Goal: Transaction & Acquisition: Purchase product/service

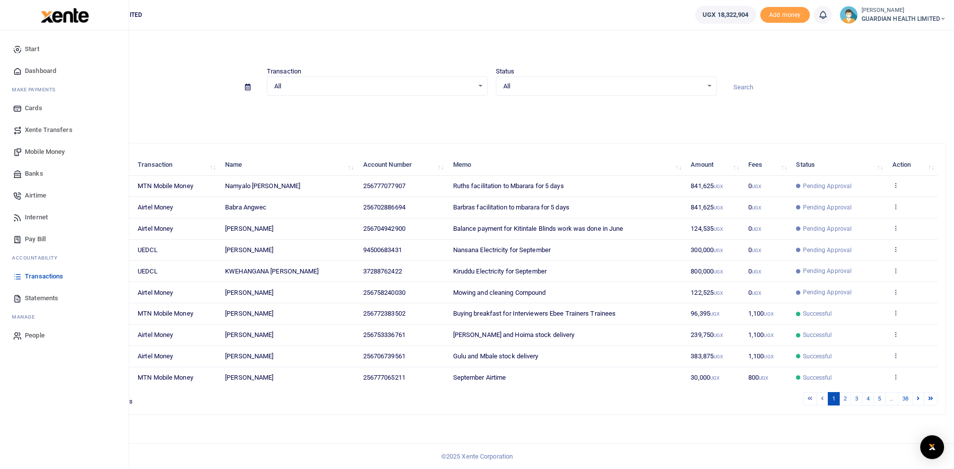
click at [56, 150] on span "Mobile Money" at bounding box center [45, 152] width 40 height 10
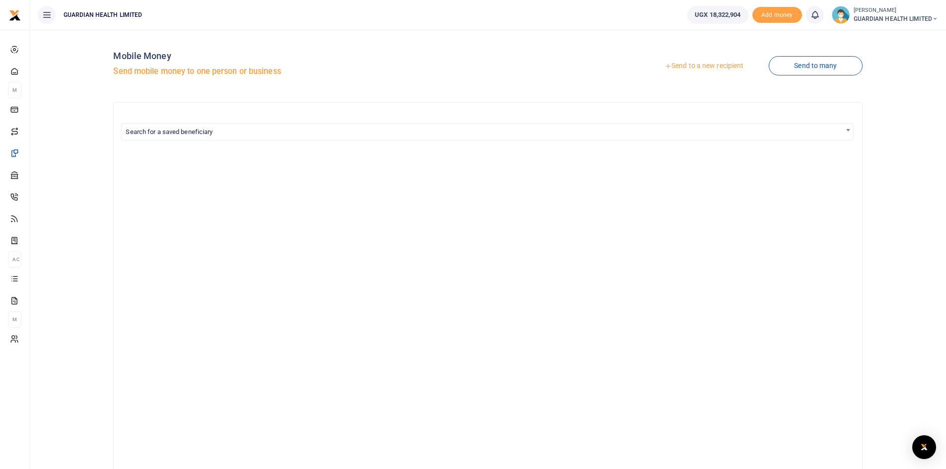
click at [696, 69] on link "Send to a new recipient" at bounding box center [704, 66] width 130 height 18
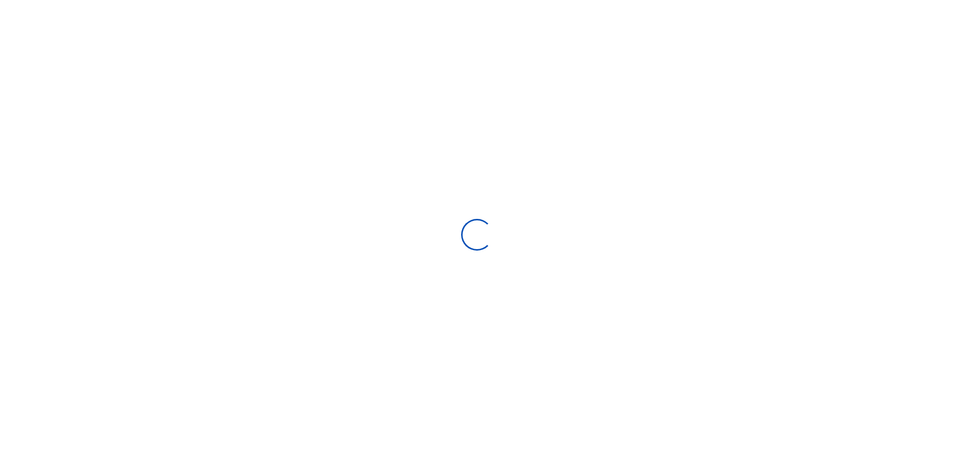
select select "Loading bundles"
select select
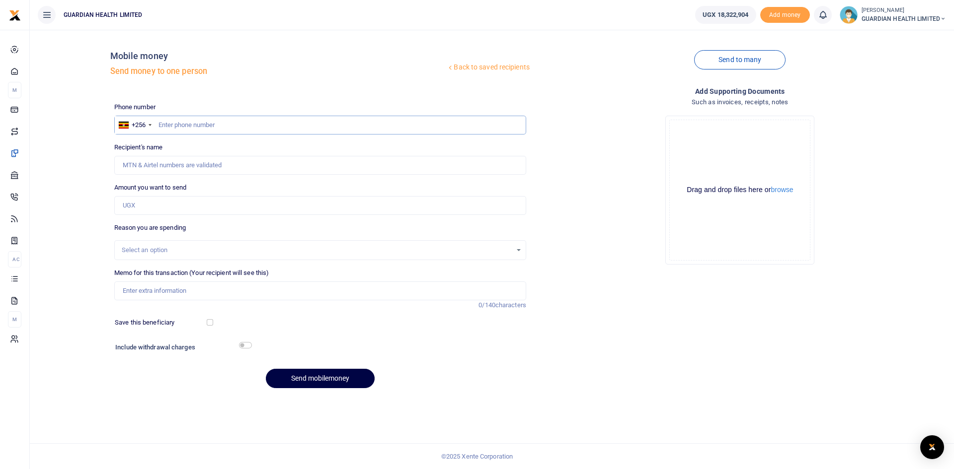
paste input "772383502"
type input "772383502"
click at [172, 207] on input "Amount you want to send" at bounding box center [320, 205] width 412 height 19
click at [219, 126] on input "772383502" at bounding box center [320, 125] width 412 height 19
click at [157, 125] on input "772383502" at bounding box center [320, 125] width 412 height 19
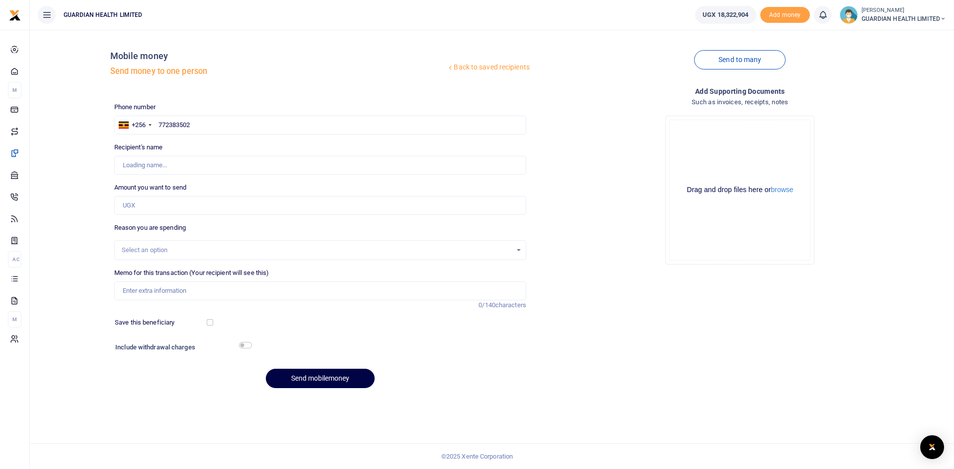
type input "David Rwabwogo"
click at [150, 248] on div "Select an option" at bounding box center [317, 250] width 390 height 10
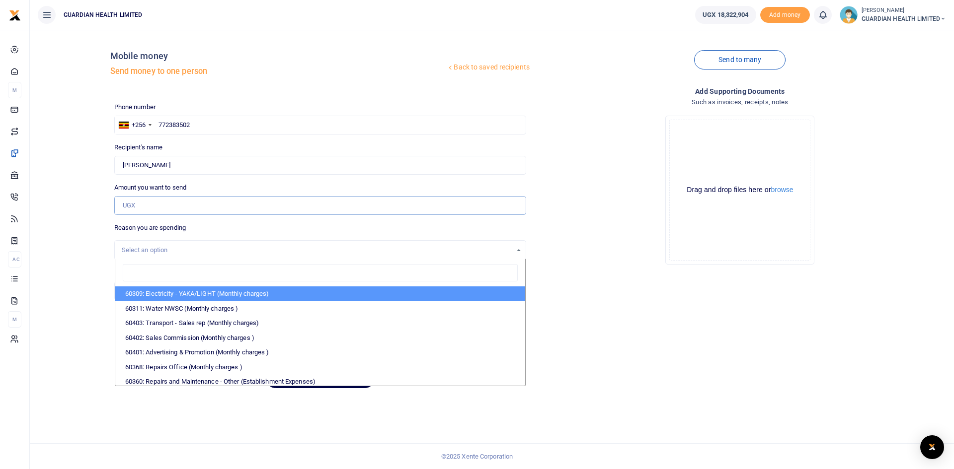
click at [150, 205] on input "Amount you want to send" at bounding box center [320, 205] width 412 height 19
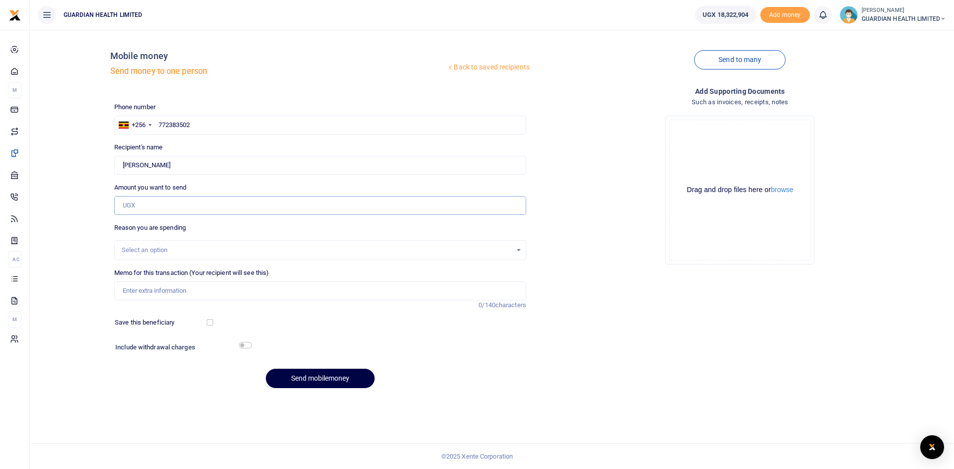
click at [150, 205] on input "Amount you want to send" at bounding box center [320, 205] width 412 height 19
type input "49,000"
click at [149, 292] on input "Memo for this transaction (Your recipient will see this)" at bounding box center [320, 291] width 412 height 19
paste input "Buying breakfast for interviewers(laba Technicians"
click at [134, 291] on input "Buying breakfast for interviewers(laba Technicians" at bounding box center [320, 291] width 412 height 19
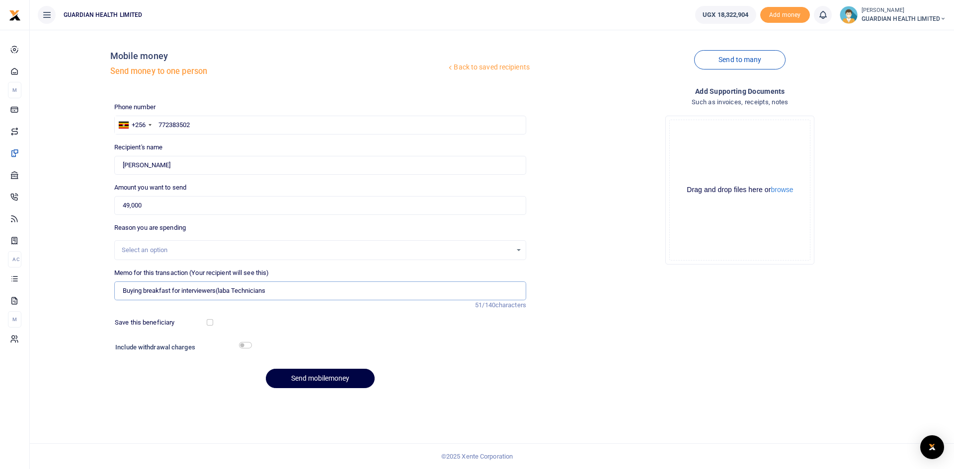
click at [234, 292] on input "Buying breakfast for interviewers(laba Technicians" at bounding box center [320, 291] width 412 height 19
type input "Buying breakfast for interviewers for RH Lab Technicians"
click at [211, 324] on input "checkbox" at bounding box center [210, 322] width 6 height 6
checkbox input "true"
click at [246, 343] on input "checkbox" at bounding box center [245, 345] width 13 height 6
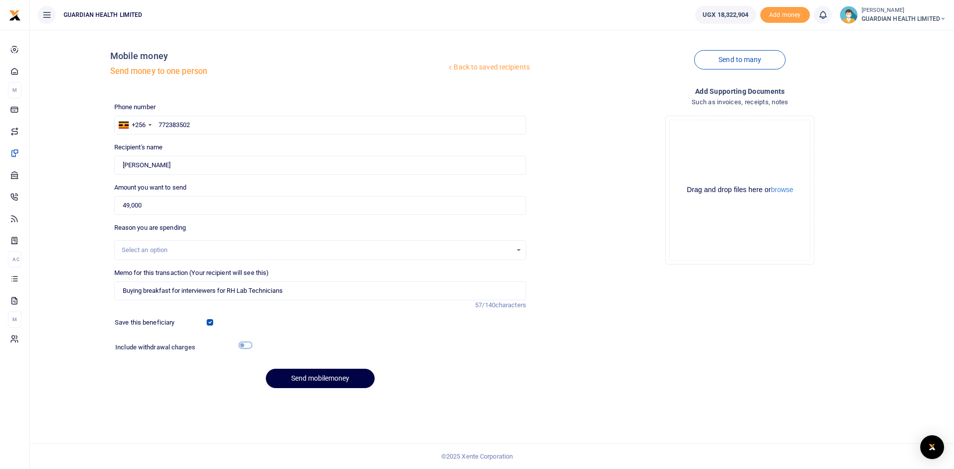
checkbox input "true"
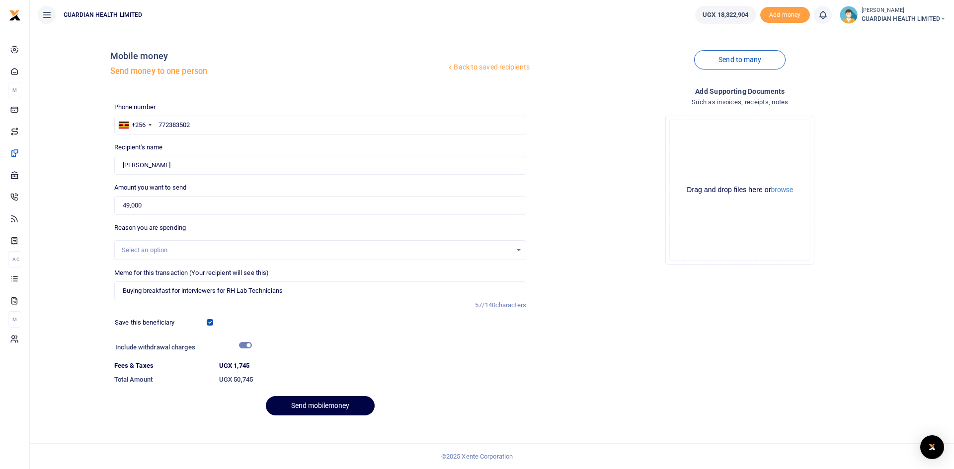
click at [174, 248] on div "Select an option" at bounding box center [317, 250] width 390 height 10
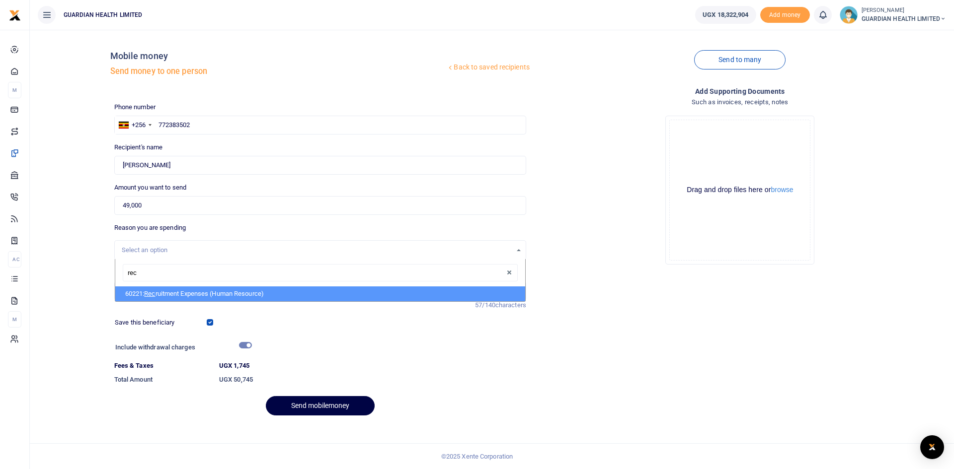
type input "recr"
click at [182, 293] on li "60221: Recr uitment Expenses (Human Resource)" at bounding box center [320, 294] width 410 height 15
select select "5394"
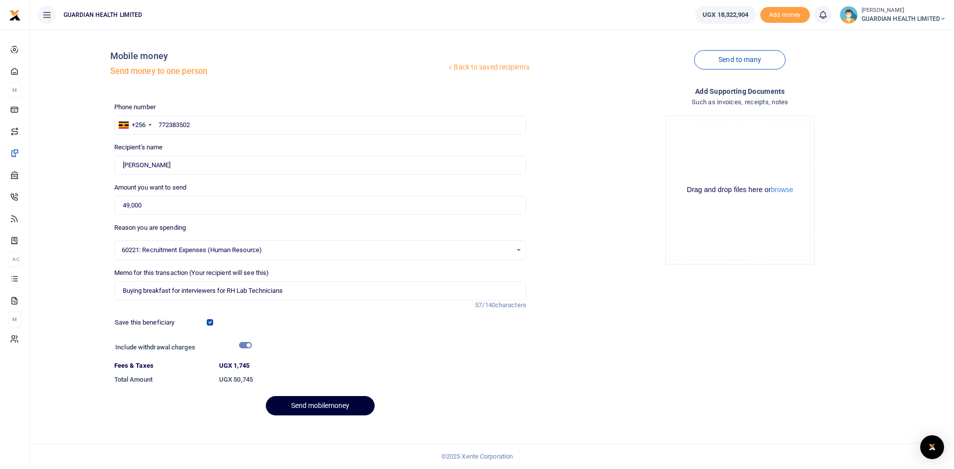
click at [326, 408] on button "Send mobilemoney" at bounding box center [320, 405] width 109 height 19
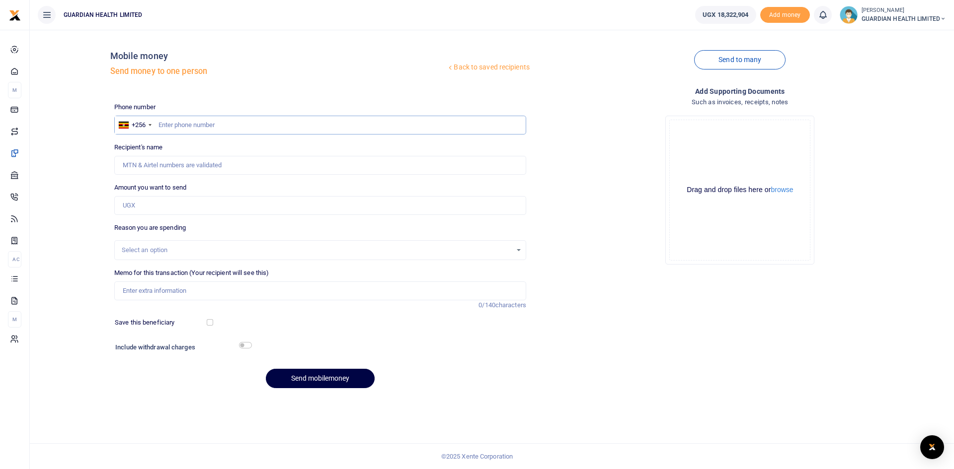
paste input "706739561"
type input "706739561"
click at [217, 170] on input "Recipient's name" at bounding box center [320, 165] width 412 height 19
click at [158, 122] on input "706739561" at bounding box center [320, 125] width 412 height 19
click at [162, 205] on input "Amount you want to send" at bounding box center [320, 205] width 412 height 19
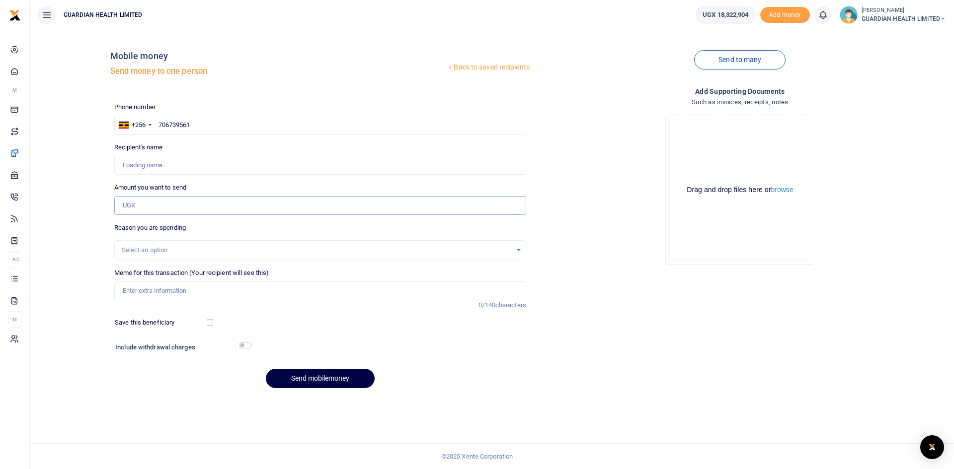
type input "Joseph Kasekende"
type input "40,000"
click at [164, 249] on div "Select an option" at bounding box center [317, 250] width 390 height 10
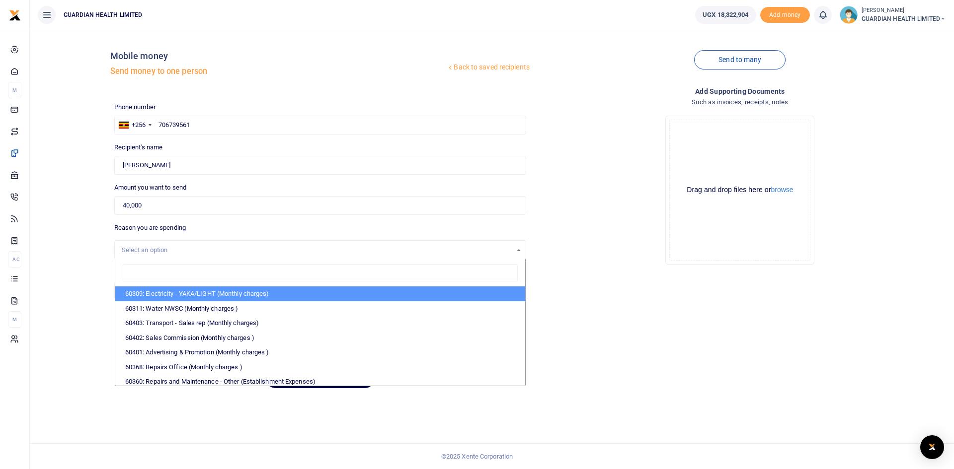
click at [164, 249] on div "Select an option" at bounding box center [317, 250] width 390 height 10
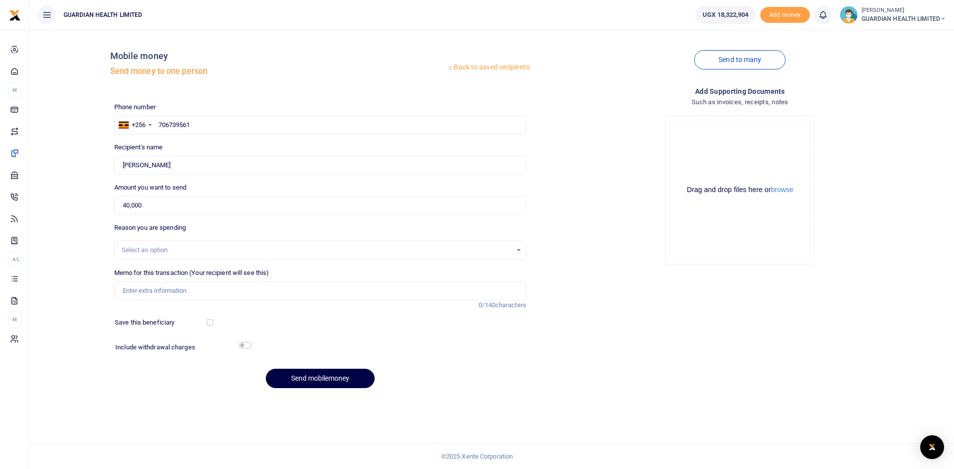
click at [164, 249] on div "Select an option" at bounding box center [317, 250] width 390 height 10
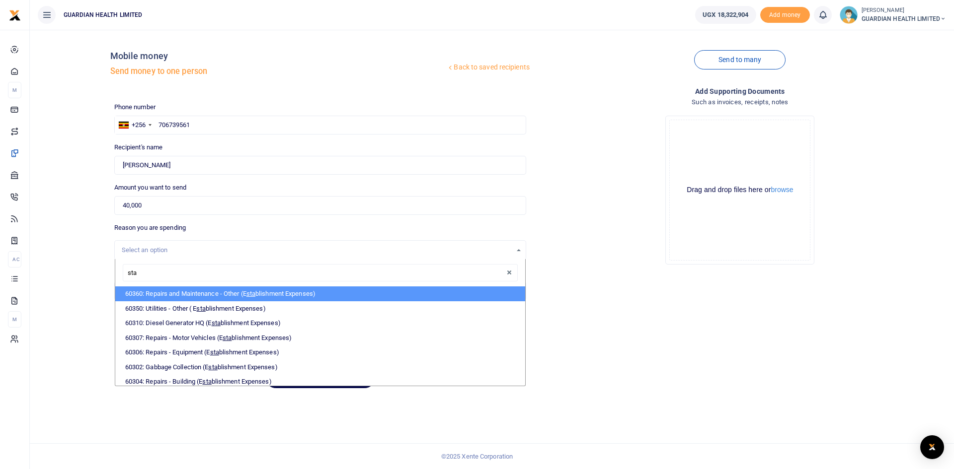
type input "staf"
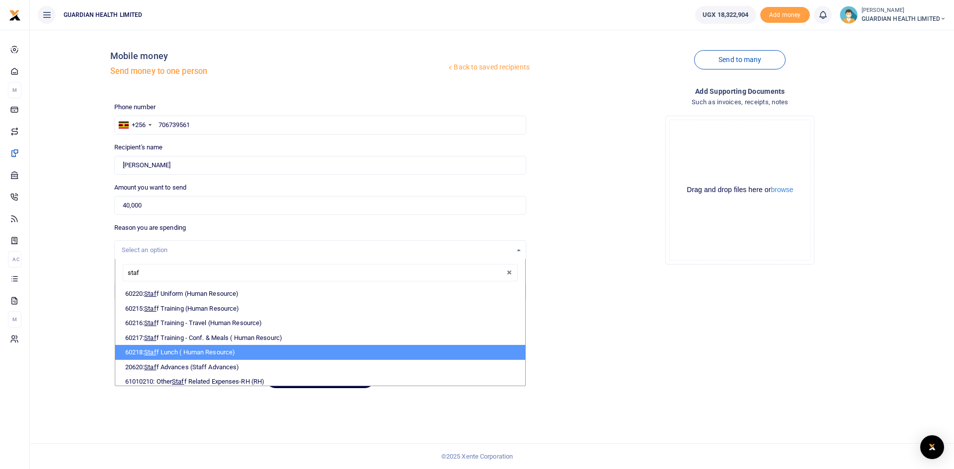
click at [176, 349] on li "60218: Staf f Lunch ( Human Resource)" at bounding box center [320, 352] width 410 height 15
select select "5399"
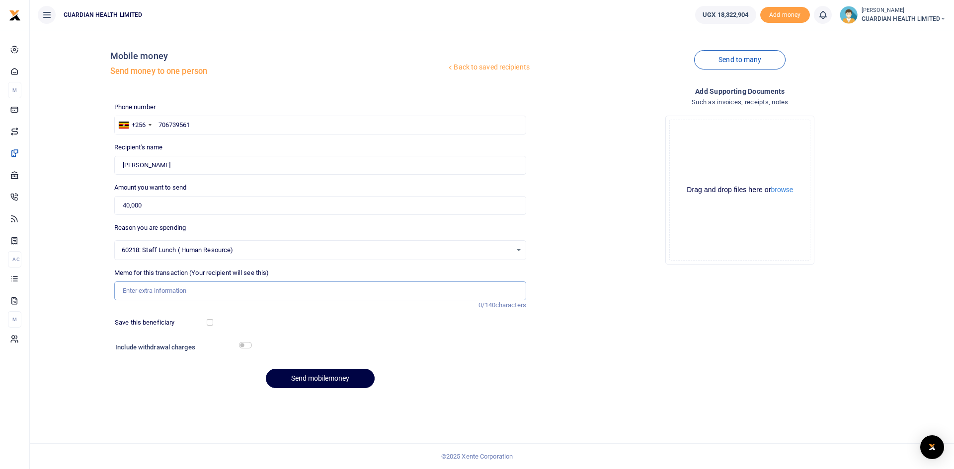
click at [151, 293] on input "Memo for this transaction (Your recipient will see this)" at bounding box center [320, 291] width 412 height 19
type input "Staff lunch during stock delivery to Jinja 1 2 and Mukono and Van washing"
click at [211, 318] on div "Save this beneficiary" at bounding box center [161, 323] width 101 height 10
click at [210, 323] on input "checkbox" at bounding box center [210, 322] width 6 height 6
checkbox input "true"
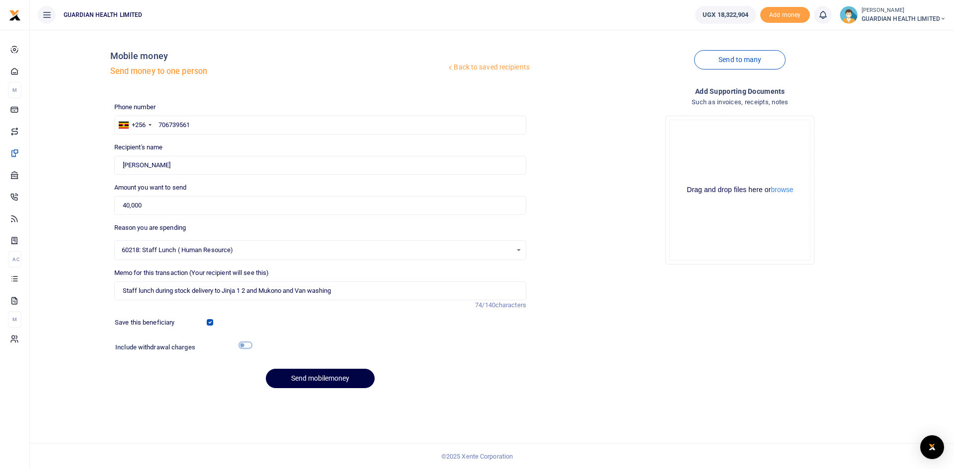
click at [242, 347] on input "checkbox" at bounding box center [245, 345] width 13 height 6
checkbox input "true"
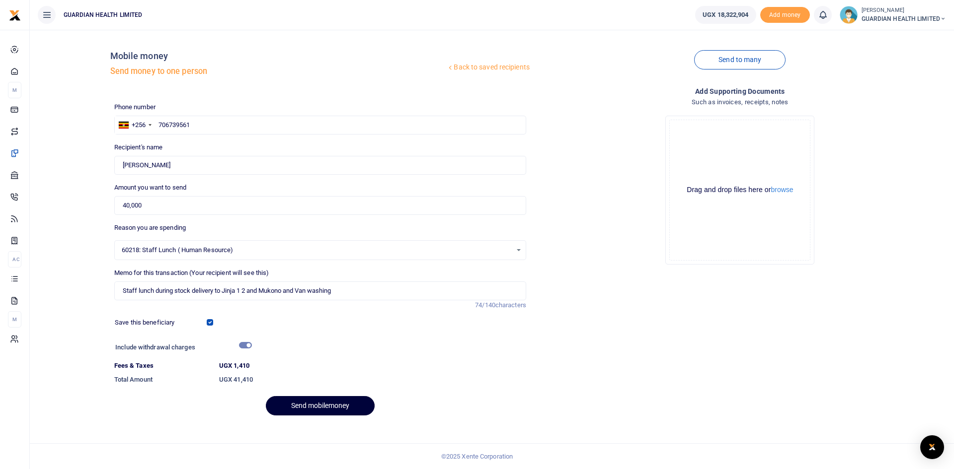
click at [322, 411] on button "Send mobilemoney" at bounding box center [320, 405] width 109 height 19
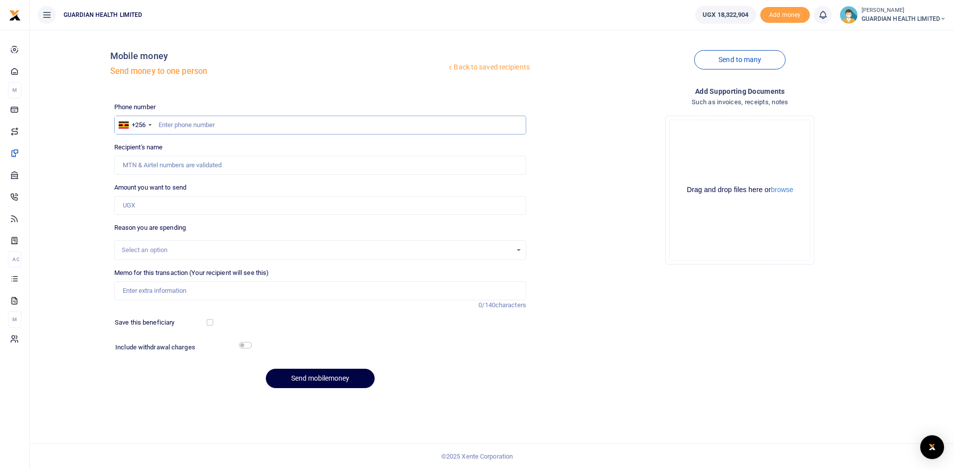
paste input "0778437007"
click at [161, 125] on input "0778437007" at bounding box center [320, 125] width 412 height 19
type input "778437007"
click at [166, 196] on div "Amount you want to send Amount is required." at bounding box center [320, 199] width 412 height 32
click at [164, 209] on input "Amount you want to send" at bounding box center [320, 205] width 412 height 19
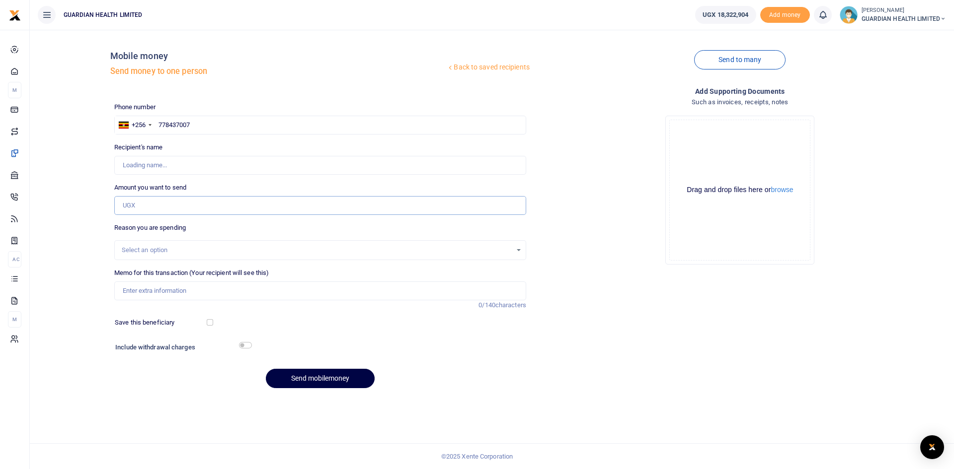
type input "Jerome Owor"
type input "120,000"
click at [167, 247] on div "Select an option" at bounding box center [317, 250] width 390 height 10
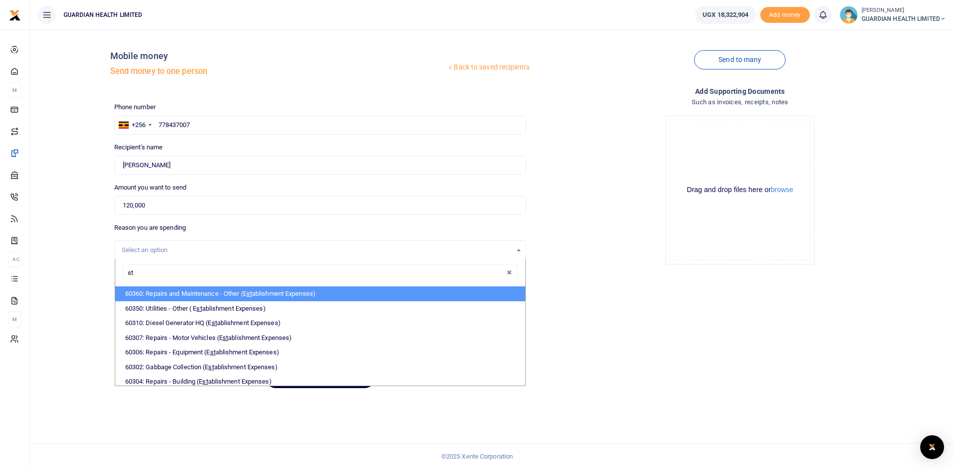
type input "s"
click at [579, 292] on div "Add supporting Documents Such as invoices, receipts, notes Drop your files here…" at bounding box center [740, 241] width 420 height 311
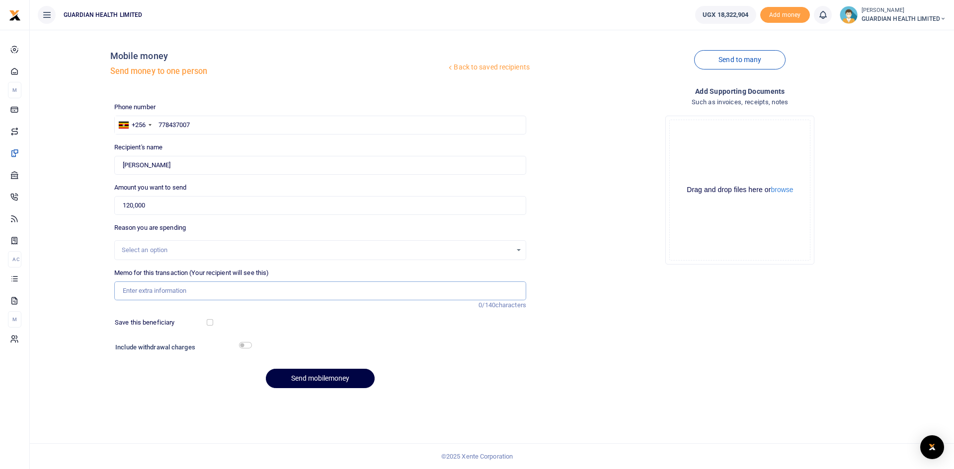
click at [230, 292] on input "Memo for this transaction (Your recipient will see this)" at bounding box center [320, 291] width 412 height 19
click at [140, 294] on input "Jinja 2 drinking water" at bounding box center [320, 291] width 412 height 19
click at [233, 282] on input "Jinja 1 drinking water" at bounding box center [320, 291] width 412 height 19
type input "Jinja 1 drinking water for August"
click at [209, 324] on input "checkbox" at bounding box center [210, 322] width 6 height 6
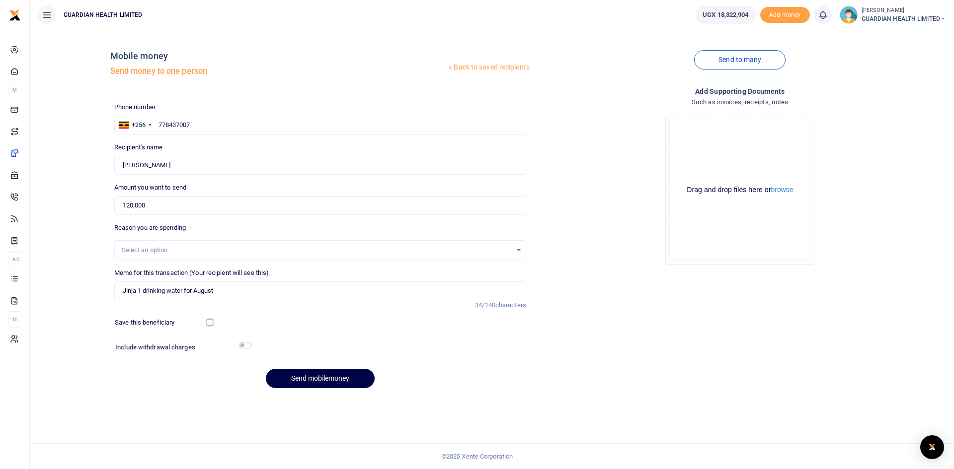
checkbox input "true"
click at [243, 345] on input "checkbox" at bounding box center [245, 345] width 13 height 6
checkbox input "true"
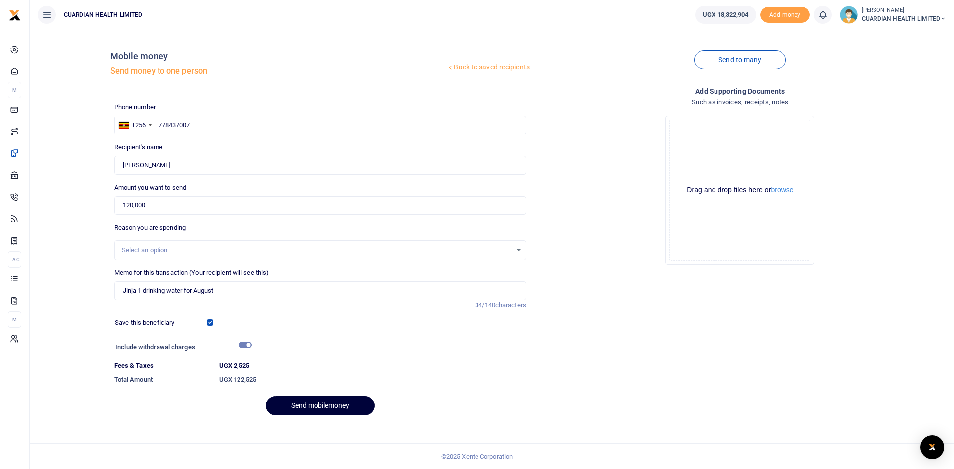
click at [309, 402] on button "Send mobilemoney" at bounding box center [320, 405] width 109 height 19
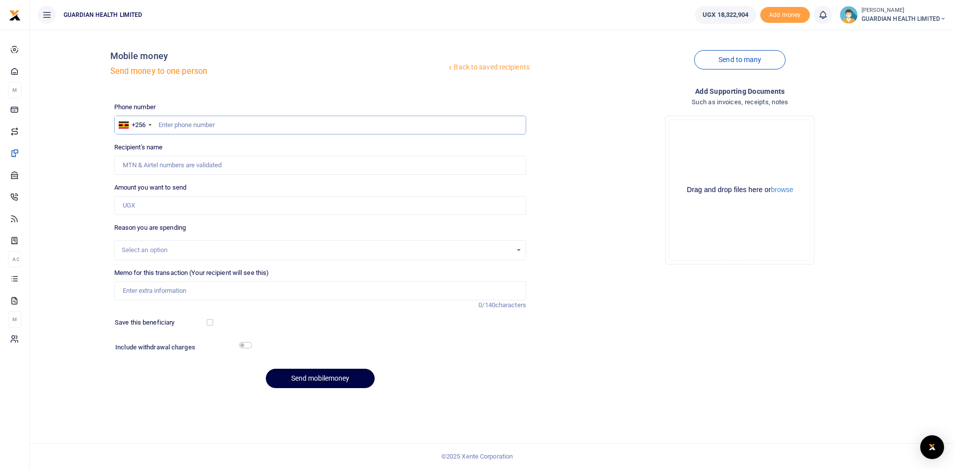
paste input "0778437007"
click at [161, 125] on input "0778437007" at bounding box center [320, 125] width 412 height 19
type input "778437007"
click at [176, 210] on input "Amount you want to send" at bounding box center [320, 205] width 412 height 19
type input "30"
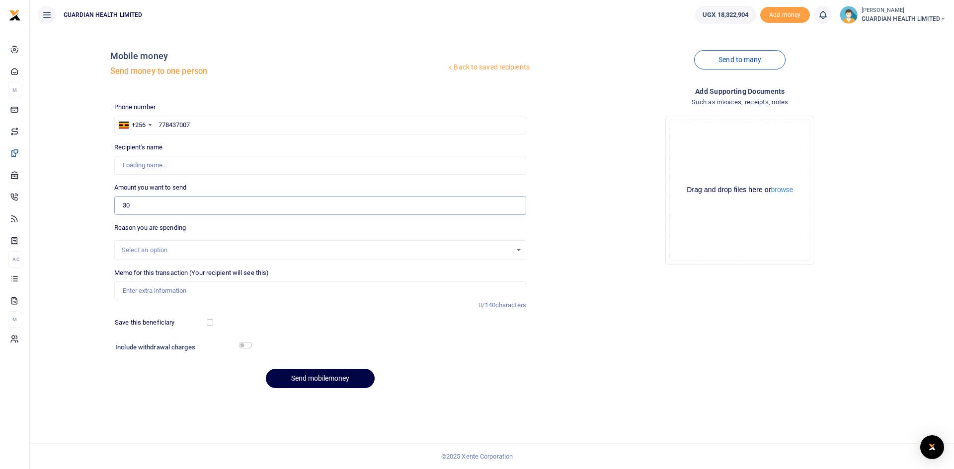
type input "Jerome Owor"
type input "30,000"
click at [180, 248] on div "Select an option" at bounding box center [317, 250] width 390 height 10
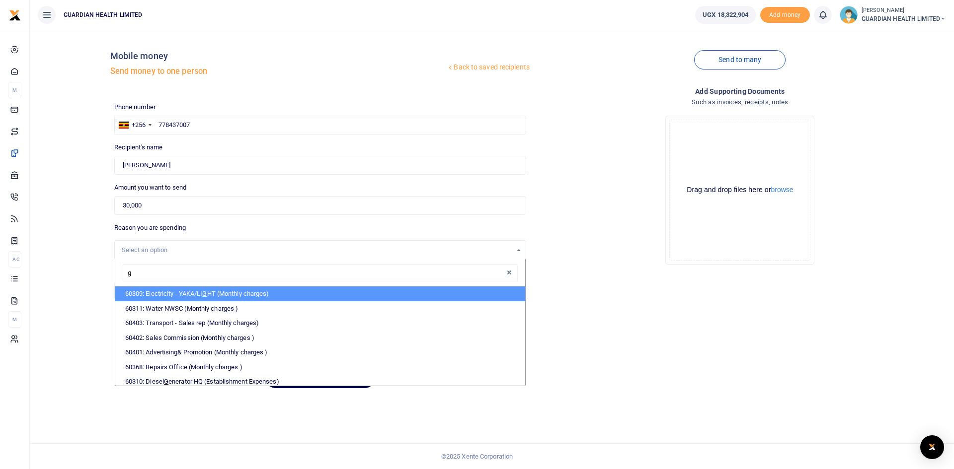
type input "ga"
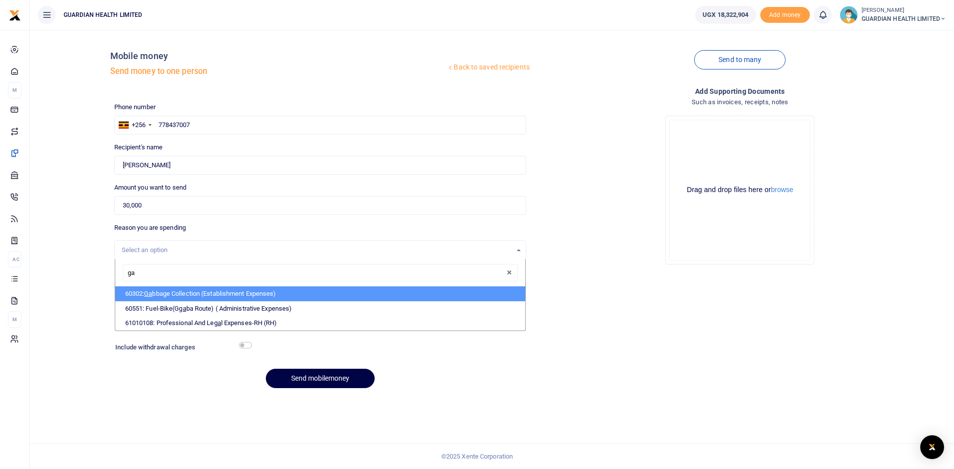
click at [184, 297] on li "60302: Ga bbage Collection (Establishment Expenses)" at bounding box center [320, 294] width 410 height 15
select select "5391"
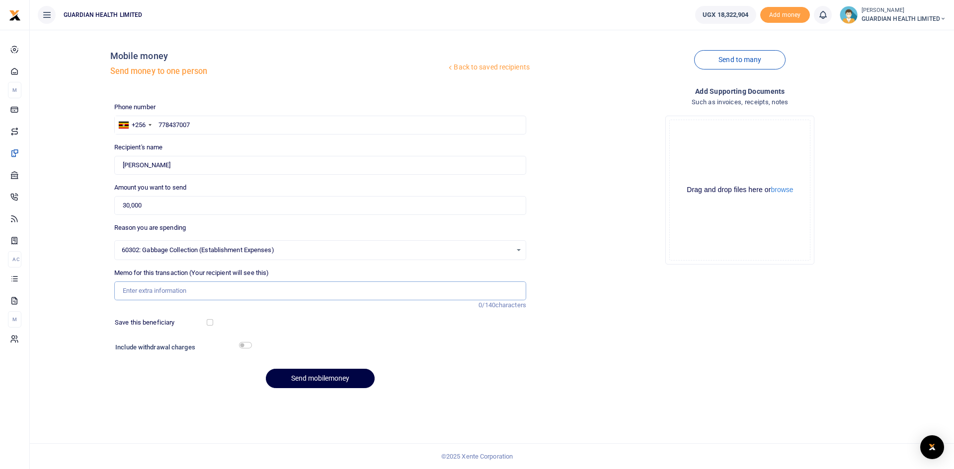
click at [165, 292] on input "Memo for this transaction (Your recipient will see this)" at bounding box center [320, 291] width 412 height 19
click at [232, 291] on input "Garbage collection for August for Gulu branch" at bounding box center [320, 291] width 412 height 19
type input "Garbage collection for August for Jinja 1 branch"
click at [209, 321] on input "checkbox" at bounding box center [210, 322] width 6 height 6
checkbox input "true"
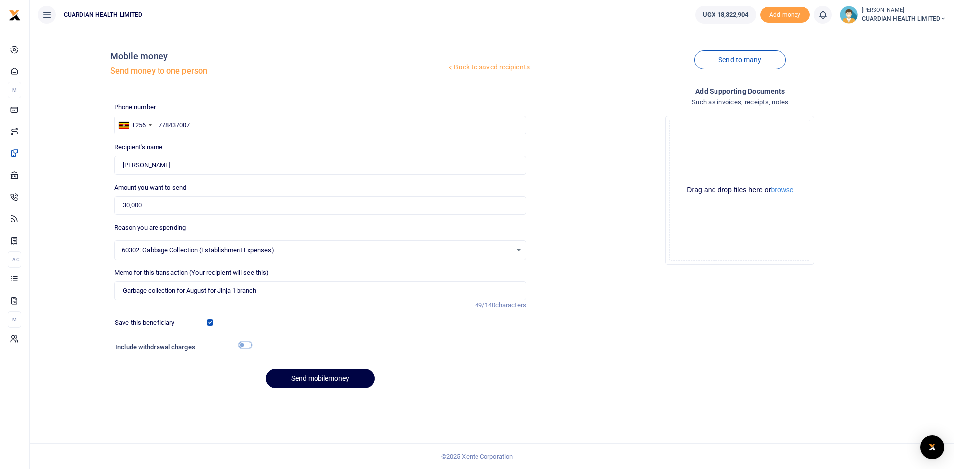
click at [243, 346] on input "checkbox" at bounding box center [245, 345] width 13 height 6
checkbox input "true"
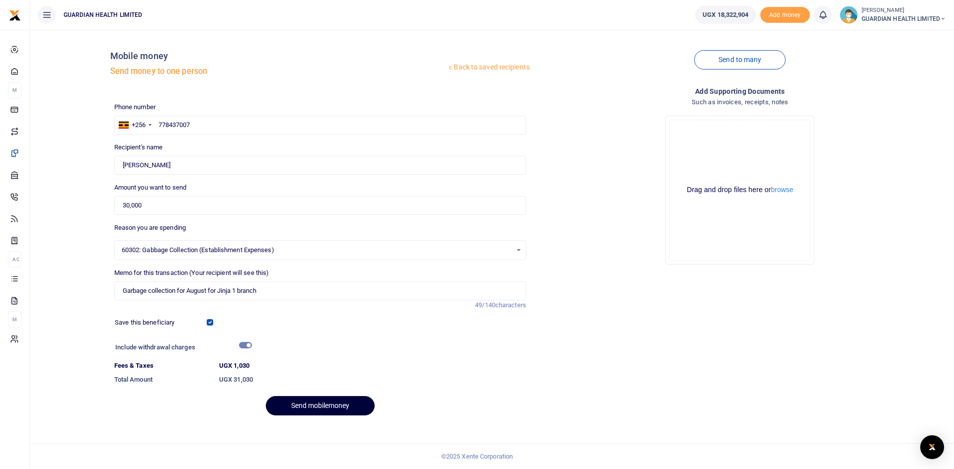
click at [304, 403] on button "Send mobilemoney" at bounding box center [320, 405] width 109 height 19
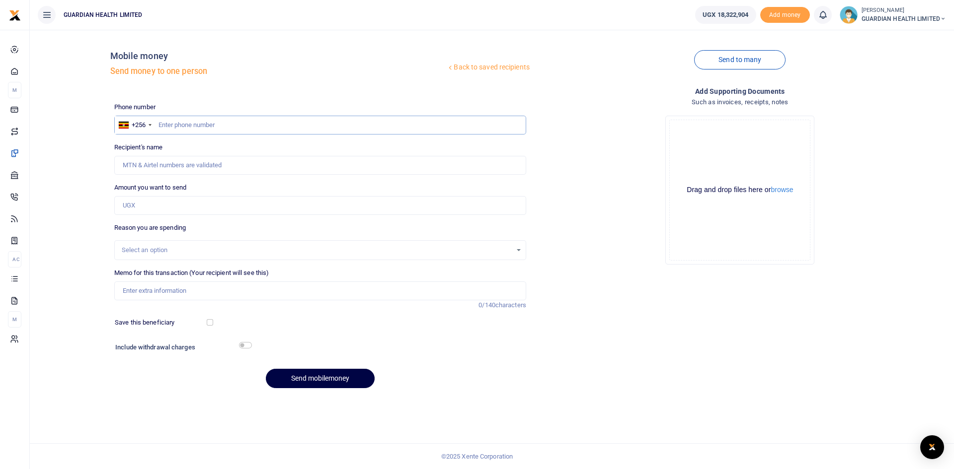
paste input "0707531052"
click at [161, 121] on input "0707531052" at bounding box center [320, 125] width 412 height 19
type input "707531052"
click at [164, 208] on input "Amount you want to send" at bounding box center [320, 205] width 412 height 19
type input "131,000"
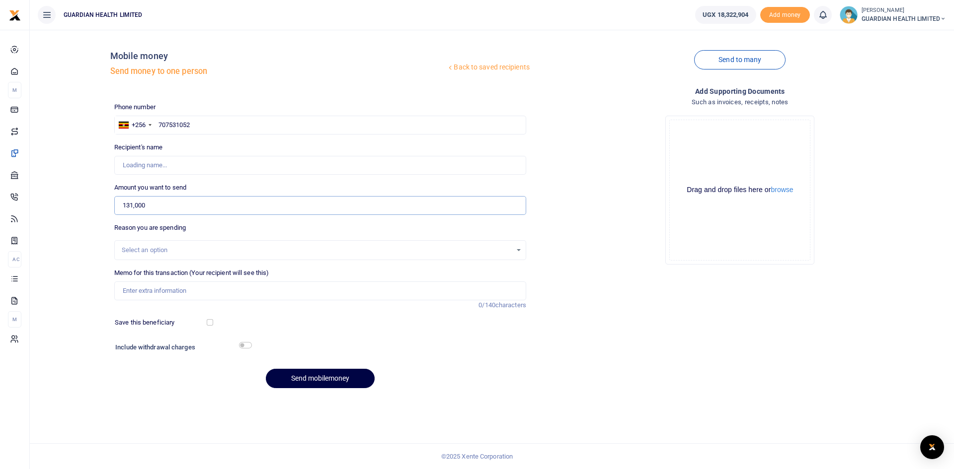
type input "[PERSON_NAME]"
type input "131,000"
click at [166, 287] on input "Memo for this transaction (Your recipient will see this)" at bounding box center [320, 291] width 412 height 19
click at [151, 294] on input "Memo for this transaction (Your recipient will see this)" at bounding box center [320, 291] width 412 height 19
type input "Mukono Counter repairs"
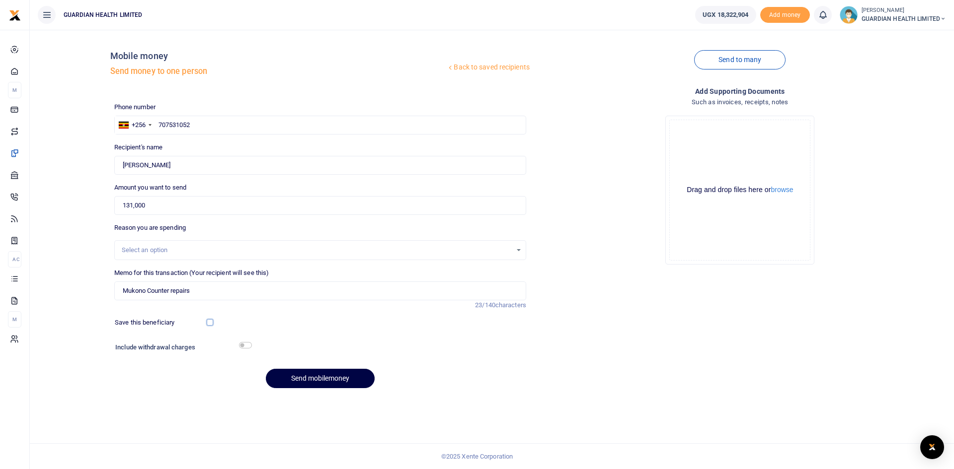
click at [210, 322] on input "checkbox" at bounding box center [210, 322] width 6 height 6
checkbox input "true"
click at [245, 347] on input "checkbox" at bounding box center [245, 345] width 13 height 6
checkbox input "true"
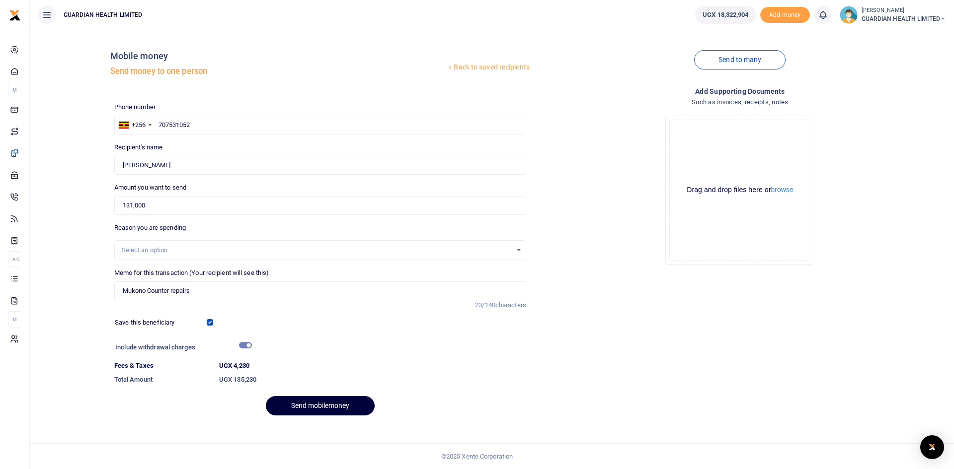
click at [308, 406] on button "Send mobilemoney" at bounding box center [320, 405] width 109 height 19
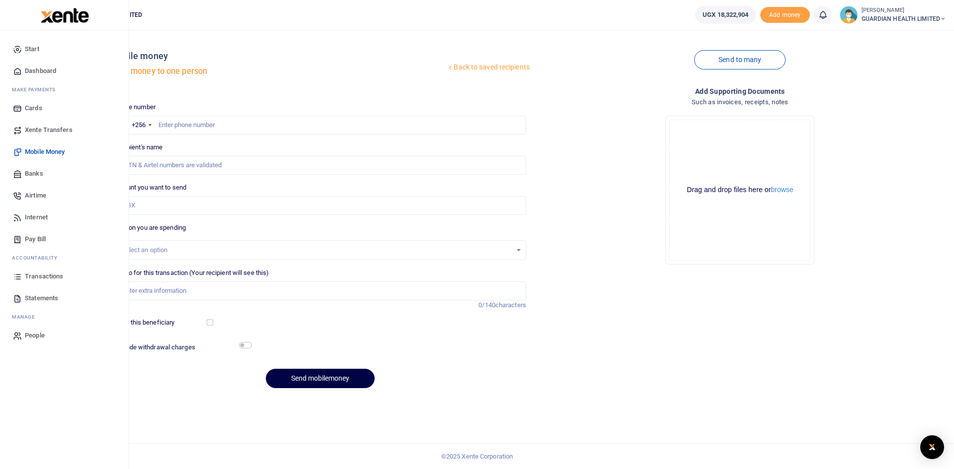
click at [42, 69] on span "Dashboard" at bounding box center [40, 71] width 31 height 10
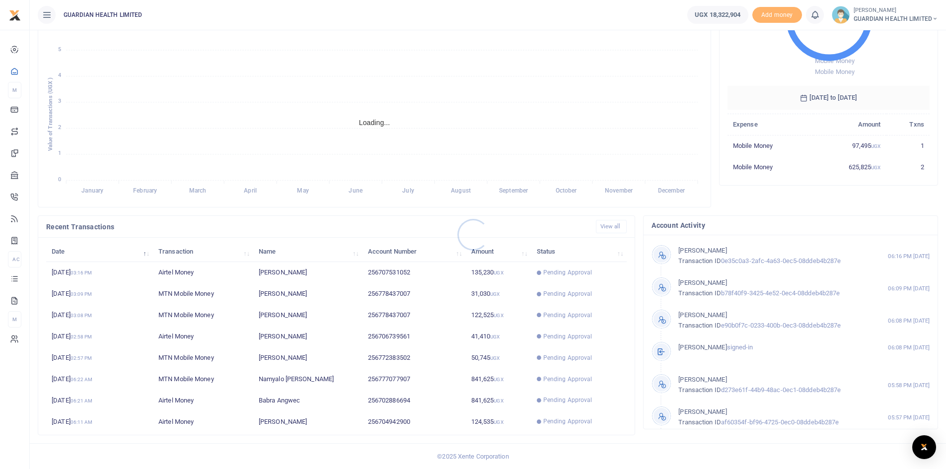
scroll to position [8, 8]
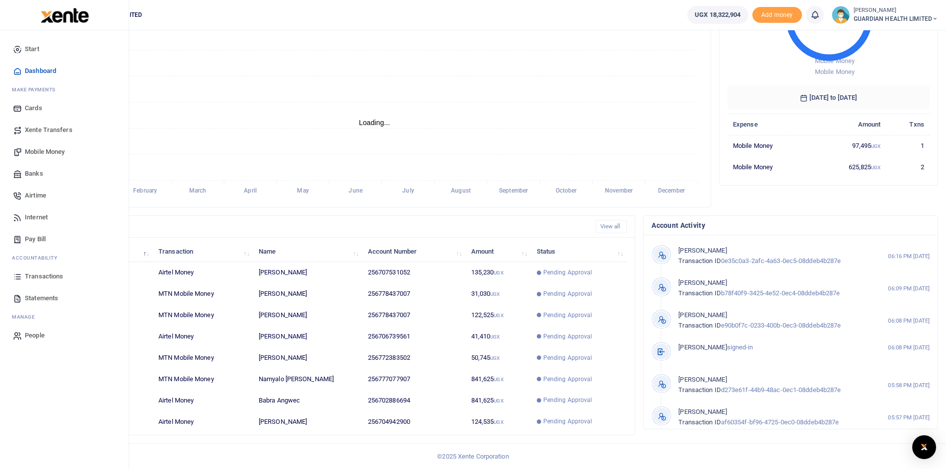
click at [40, 277] on span "Transactions" at bounding box center [44, 277] width 38 height 10
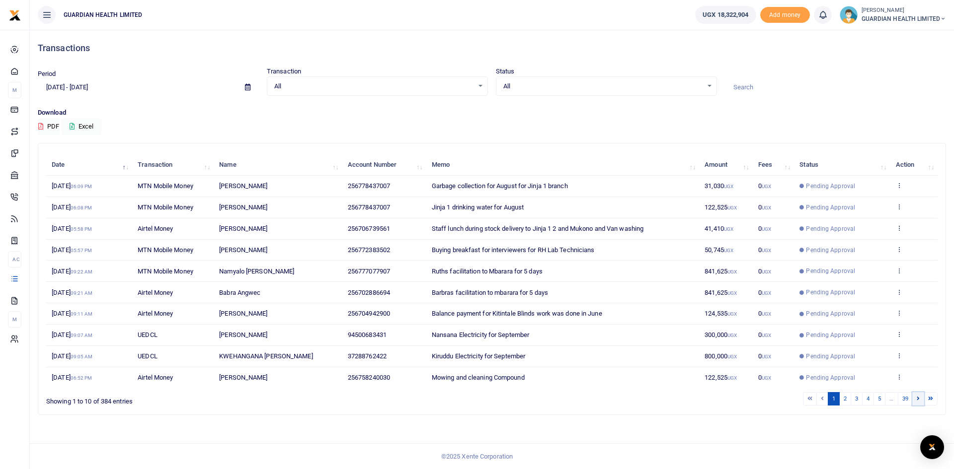
click at [915, 400] on link at bounding box center [918, 398] width 12 height 13
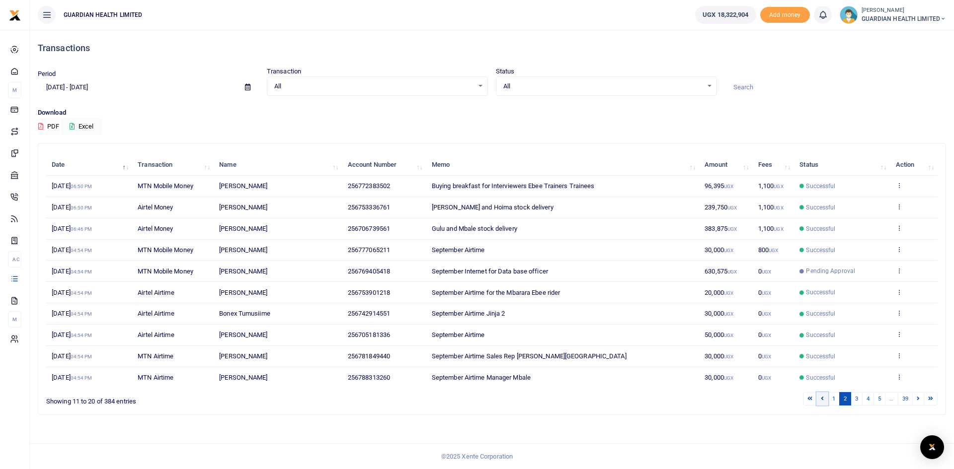
click at [821, 397] on icon at bounding box center [822, 398] width 3 height 5
